Goal: Check status: Check status

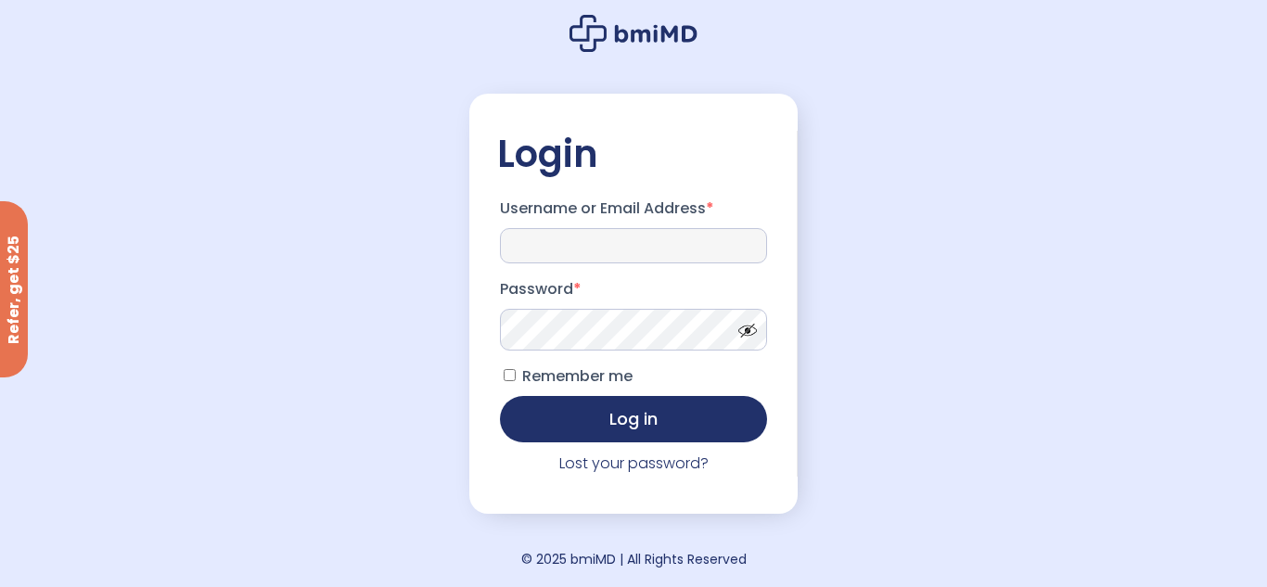
click at [580, 248] on input "Username or Email Address *" at bounding box center [633, 245] width 267 height 35
type input "**********"
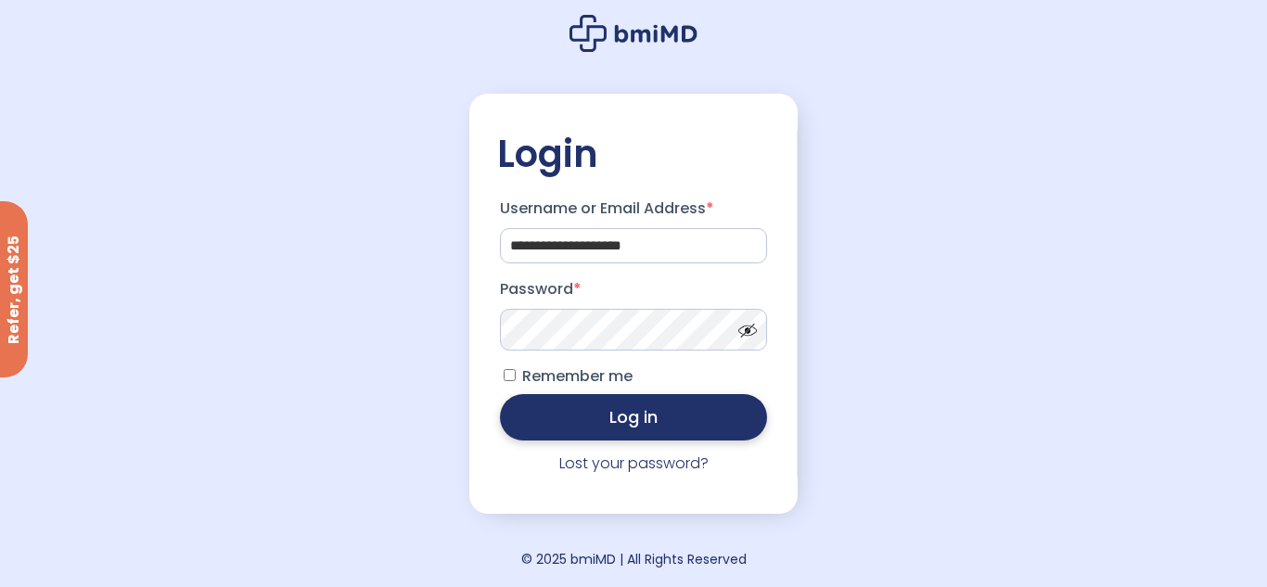
click at [592, 433] on button "Log in" at bounding box center [633, 417] width 267 height 46
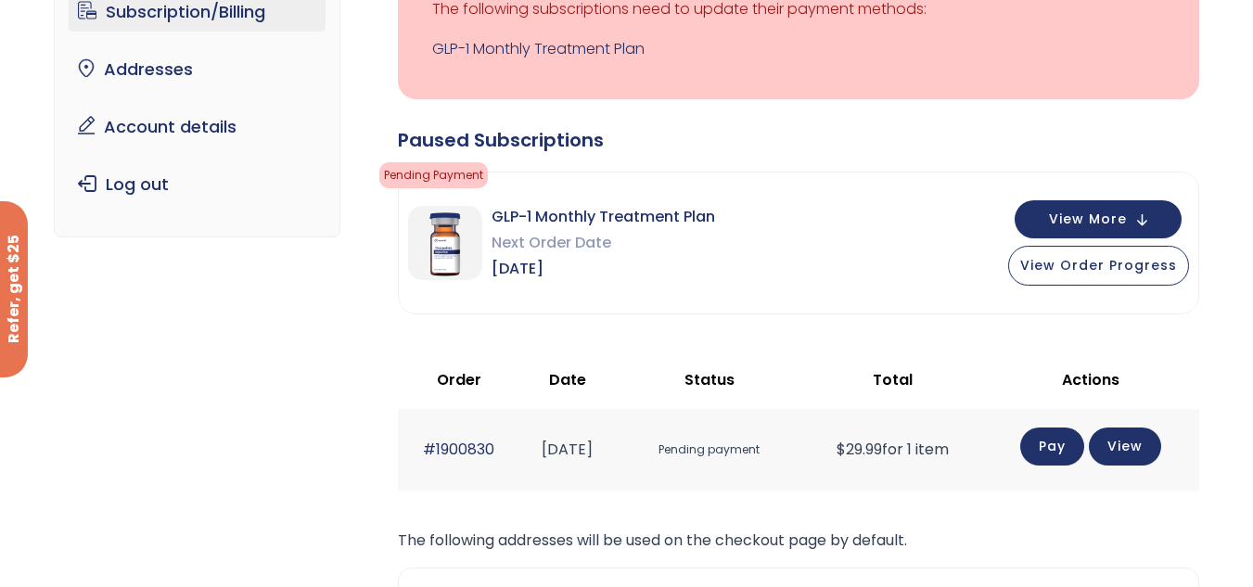
scroll to position [197, 0]
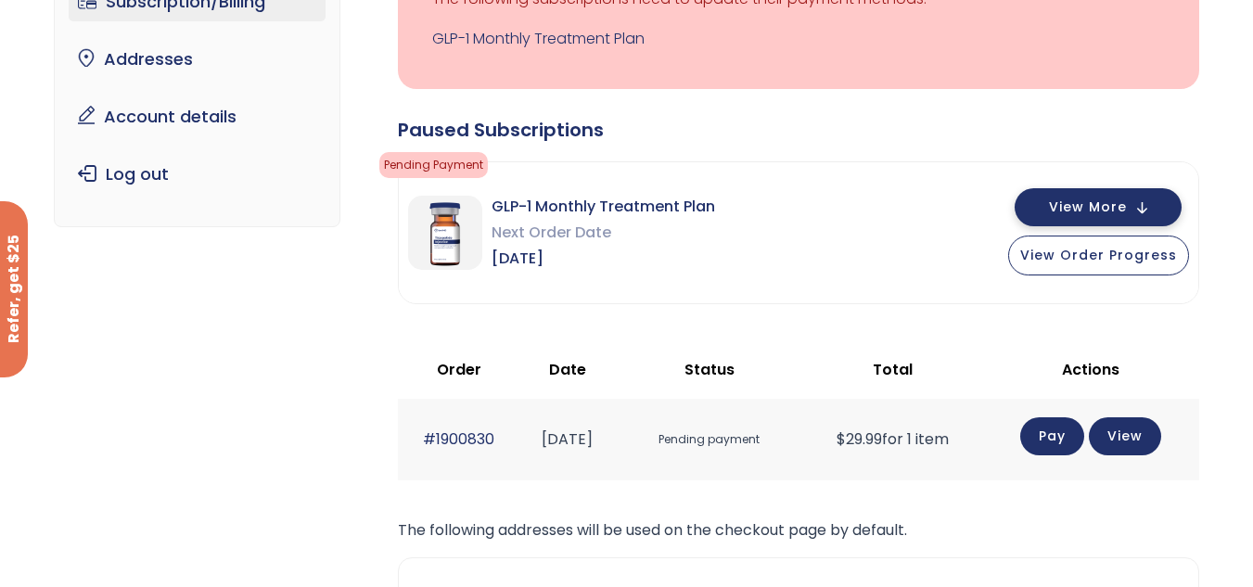
click at [1126, 209] on span "View More" at bounding box center [1088, 207] width 78 height 12
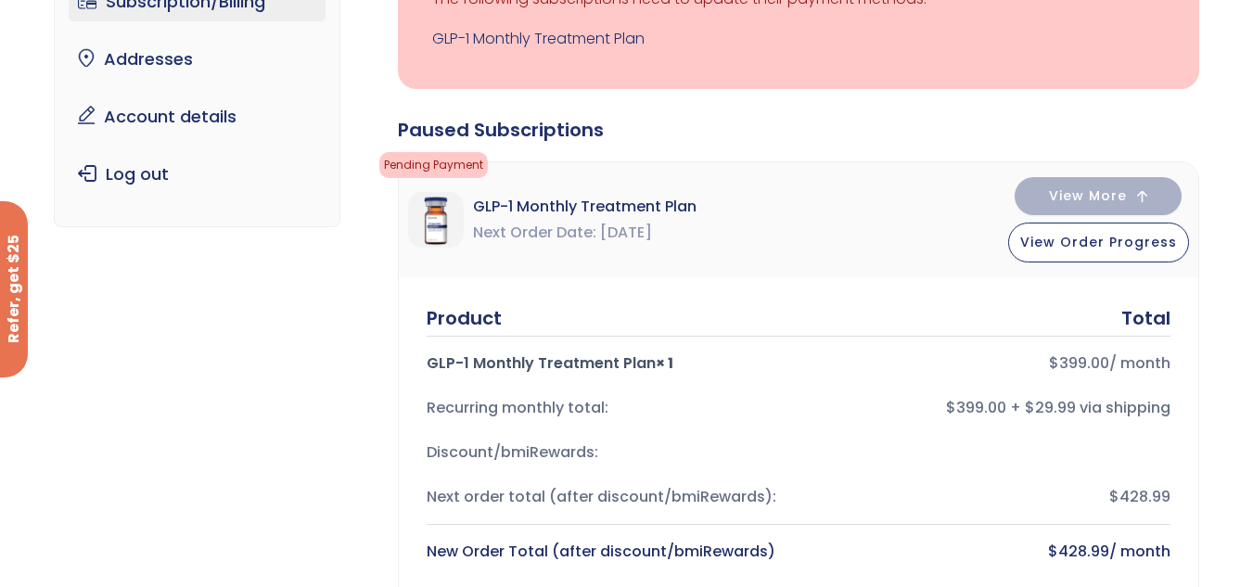
click at [1196, 434] on div "Product Total GLP-1 Monthly Treatment Plan × 1 $ 399.00 / month Recurring month…" at bounding box center [798, 595] width 799 height 636
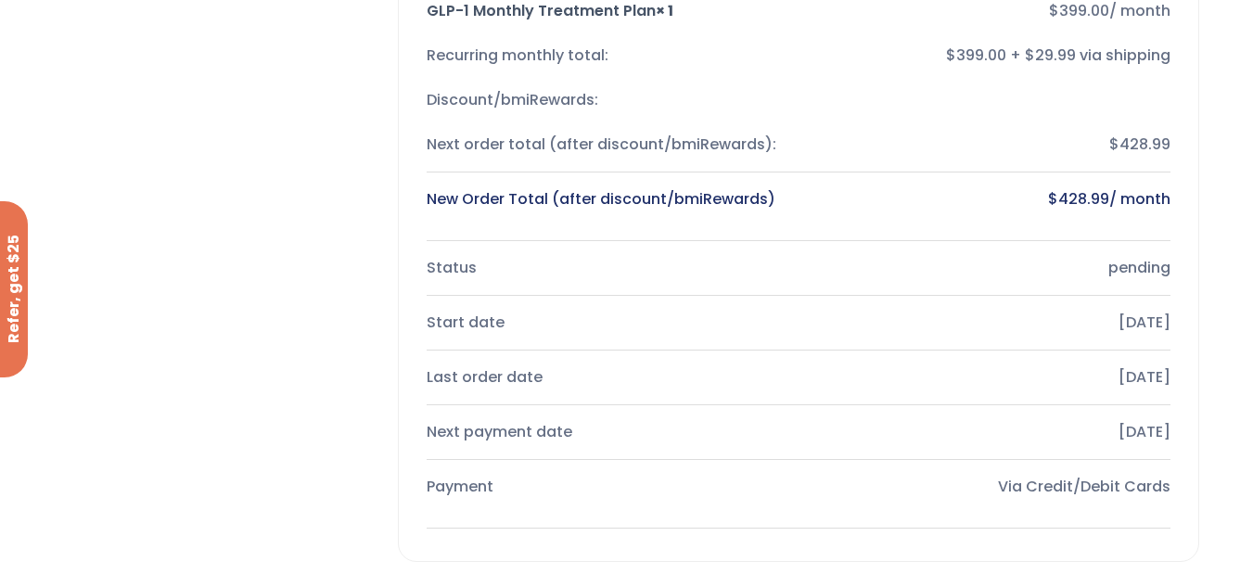
scroll to position [563, 0]
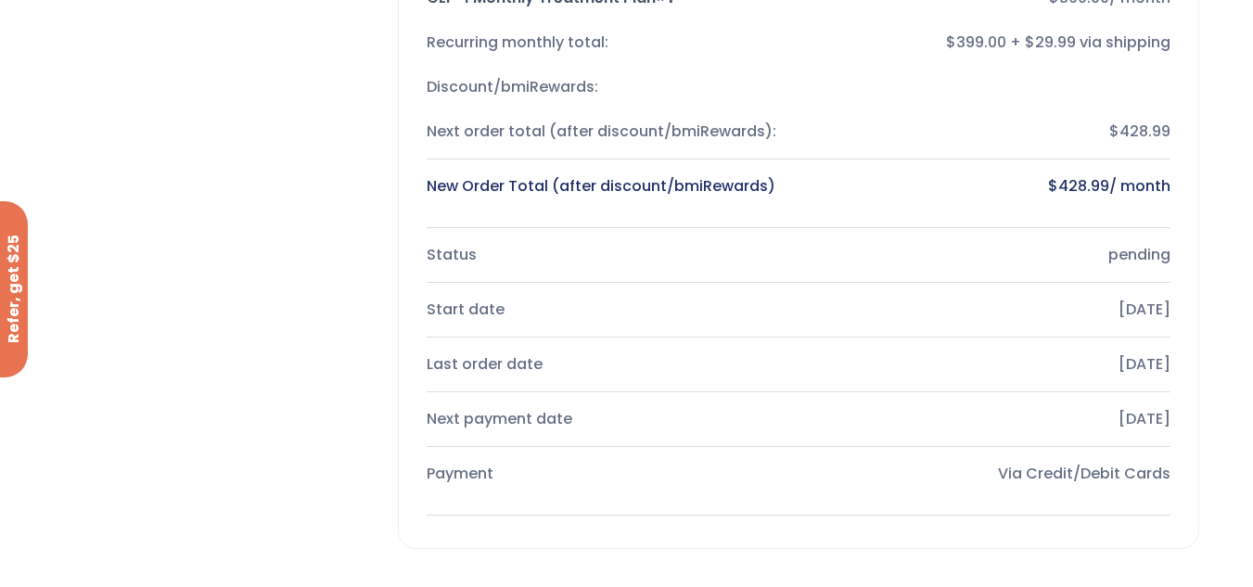
click at [1117, 485] on div "Via Credit/Debit Cards" at bounding box center [991, 474] width 357 height 26
click at [469, 474] on div "Payment" at bounding box center [605, 474] width 357 height 26
click at [458, 486] on div "Payment" at bounding box center [605, 474] width 357 height 26
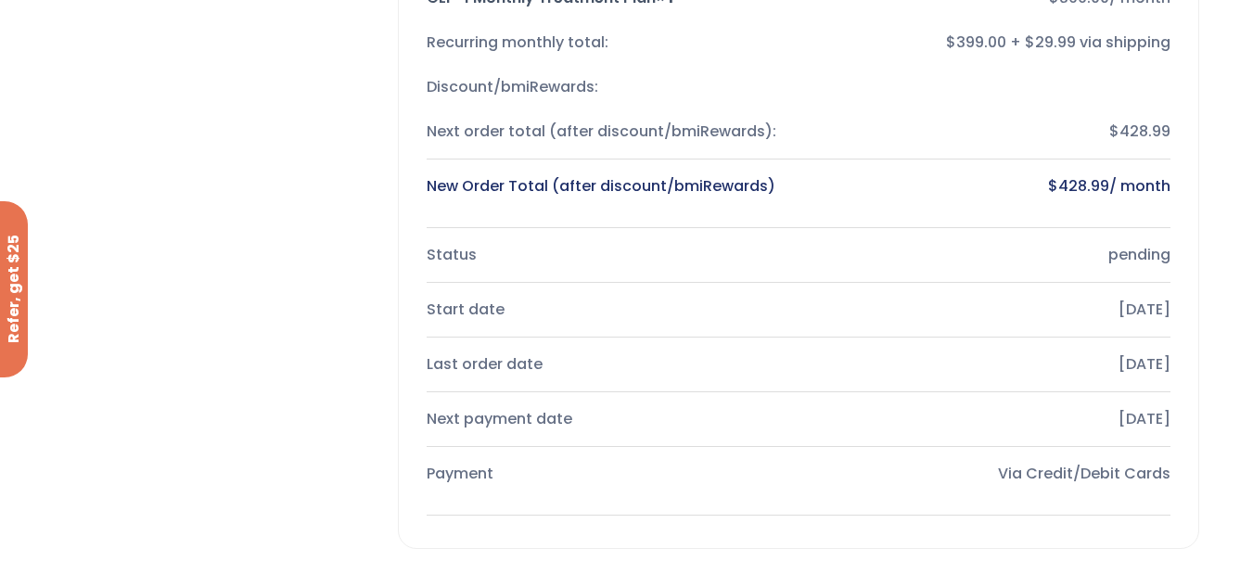
click at [465, 471] on div "Payment" at bounding box center [605, 474] width 357 height 26
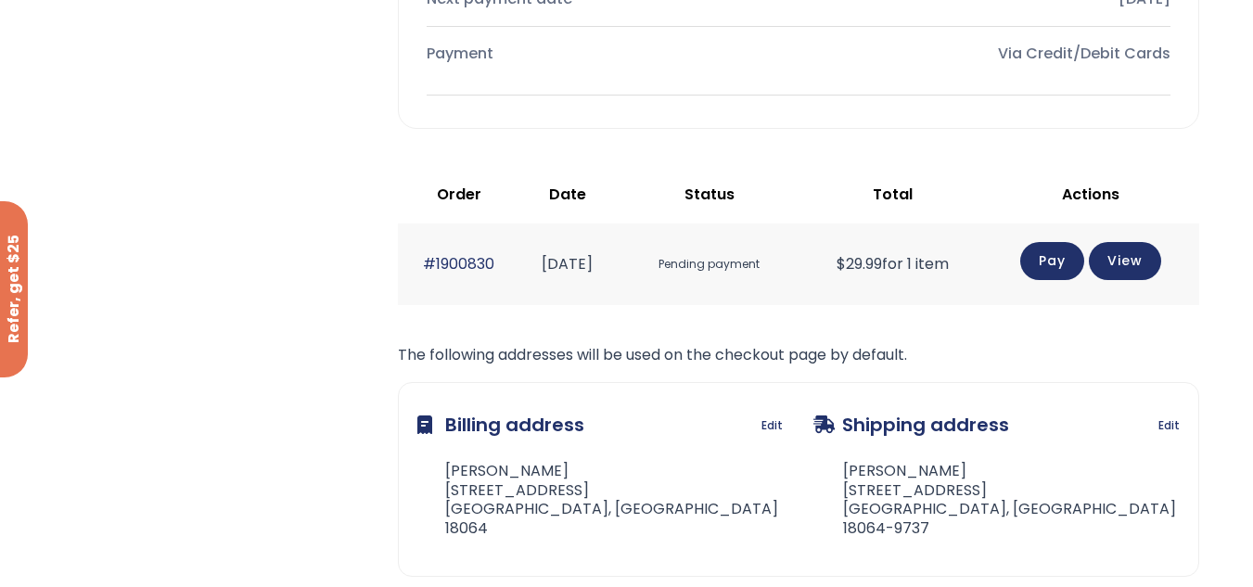
scroll to position [982, 0]
click at [1133, 262] on link "View" at bounding box center [1125, 260] width 72 height 38
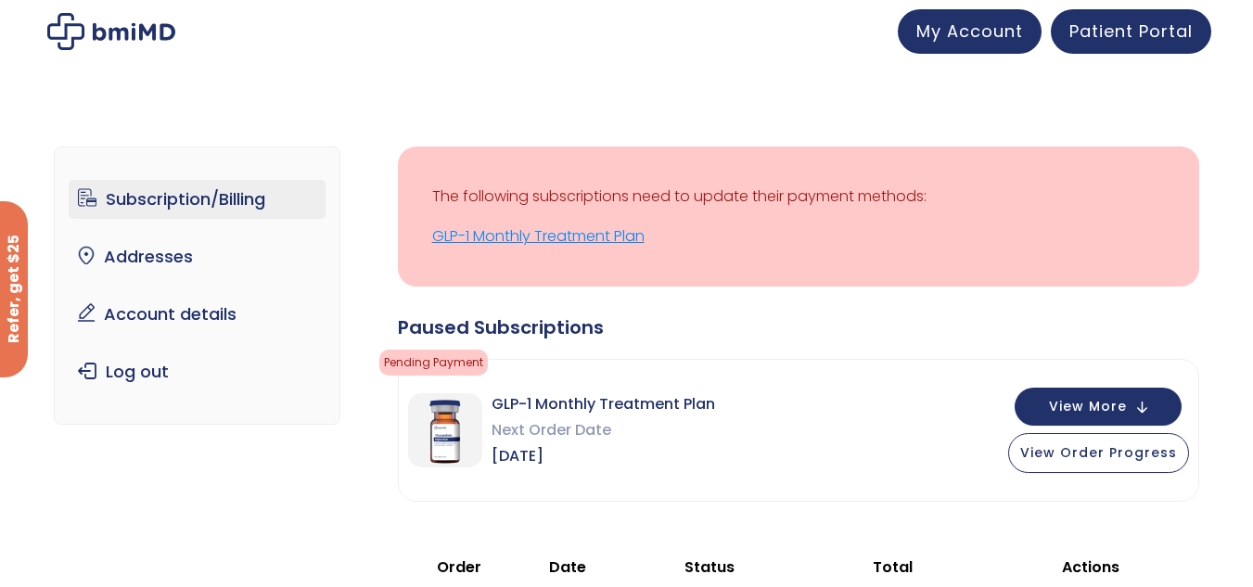
click at [577, 235] on link "GLP-1 Monthly Treatment Plan" at bounding box center [798, 236] width 733 height 26
